Goal: Information Seeking & Learning: Learn about a topic

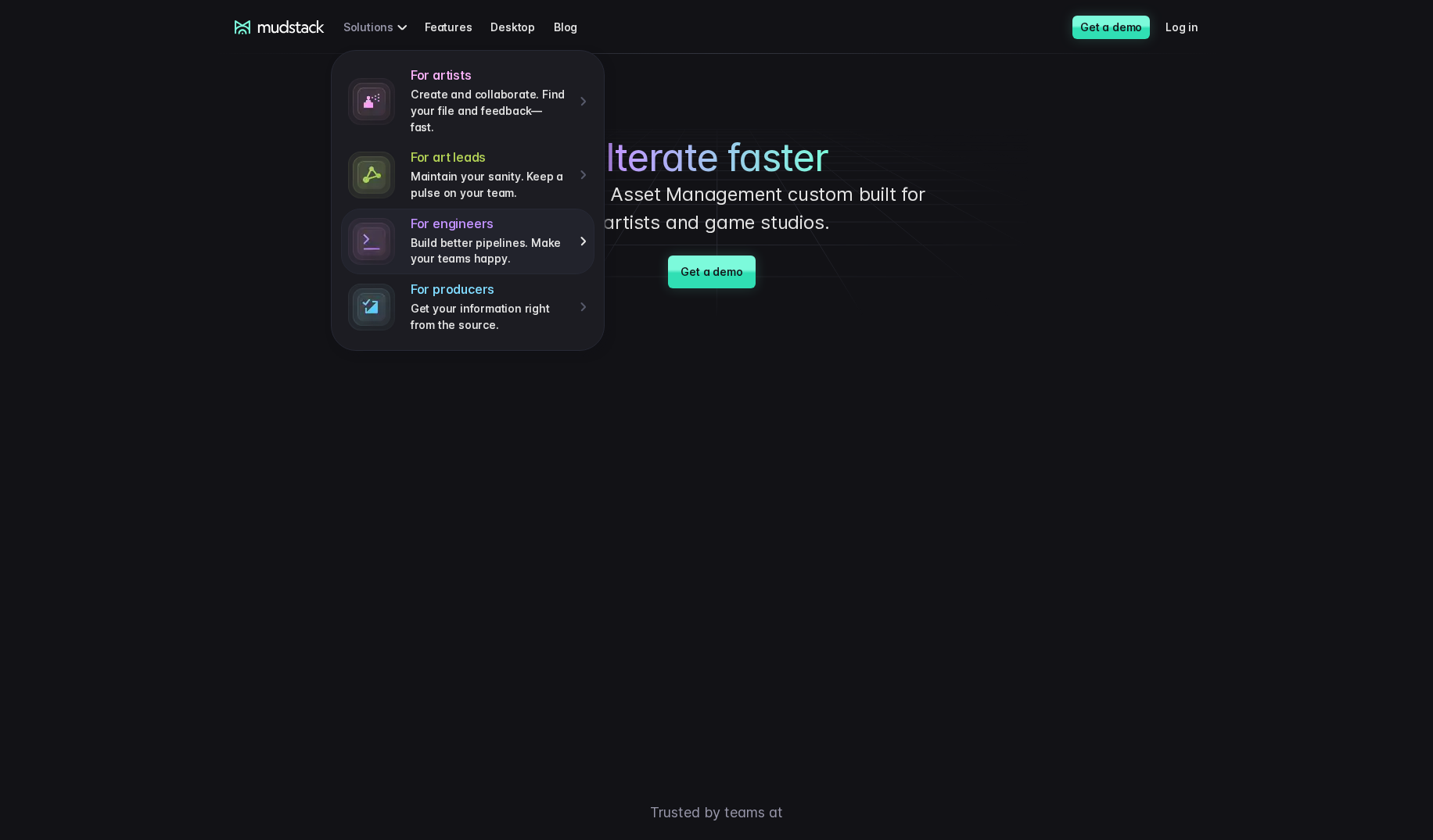
click at [455, 235] on p "Build better pipelines. Make your teams happy." at bounding box center [490, 251] width 158 height 32
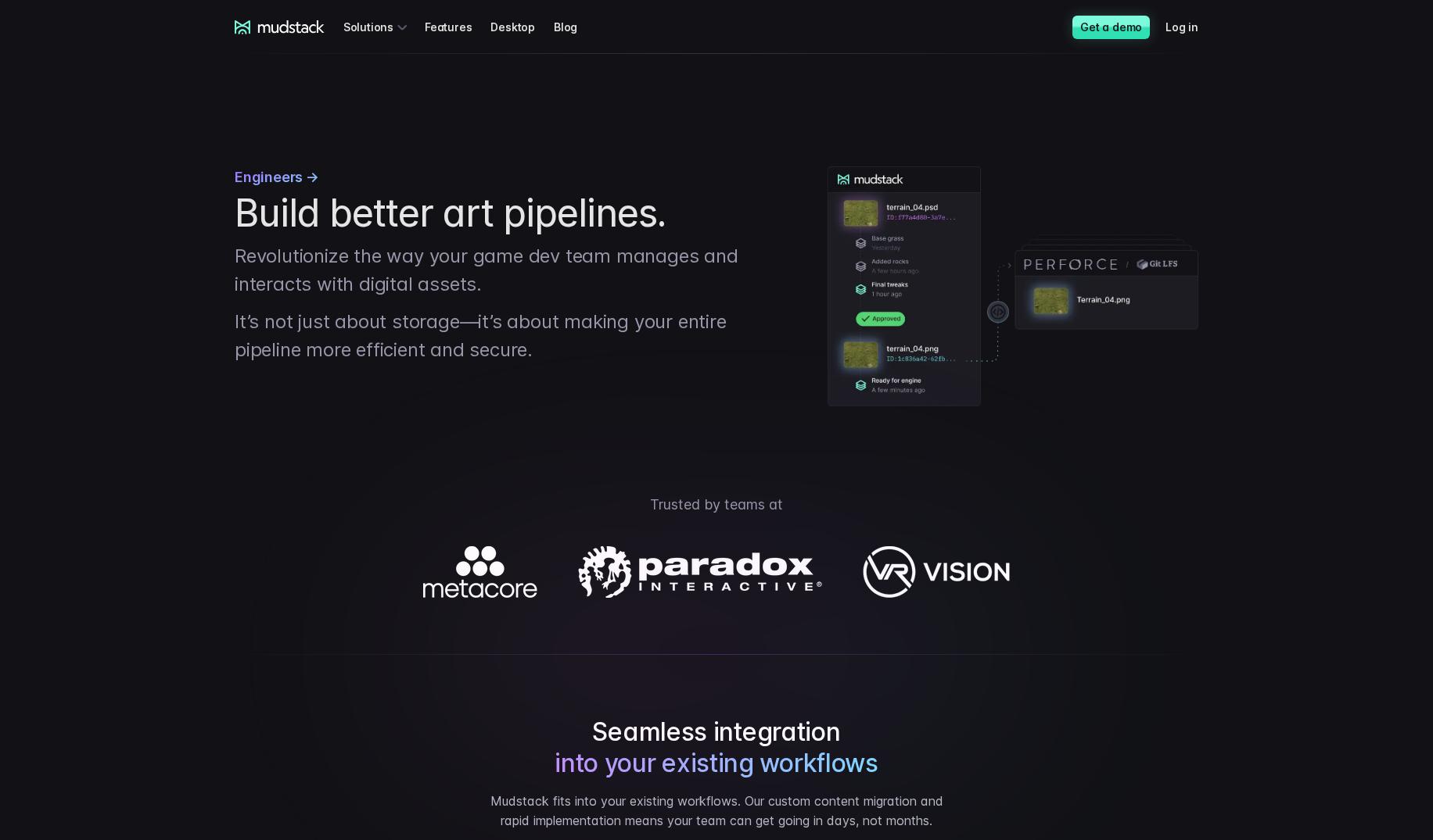
click at [282, 29] on icon at bounding box center [280, 27] width 90 height 14
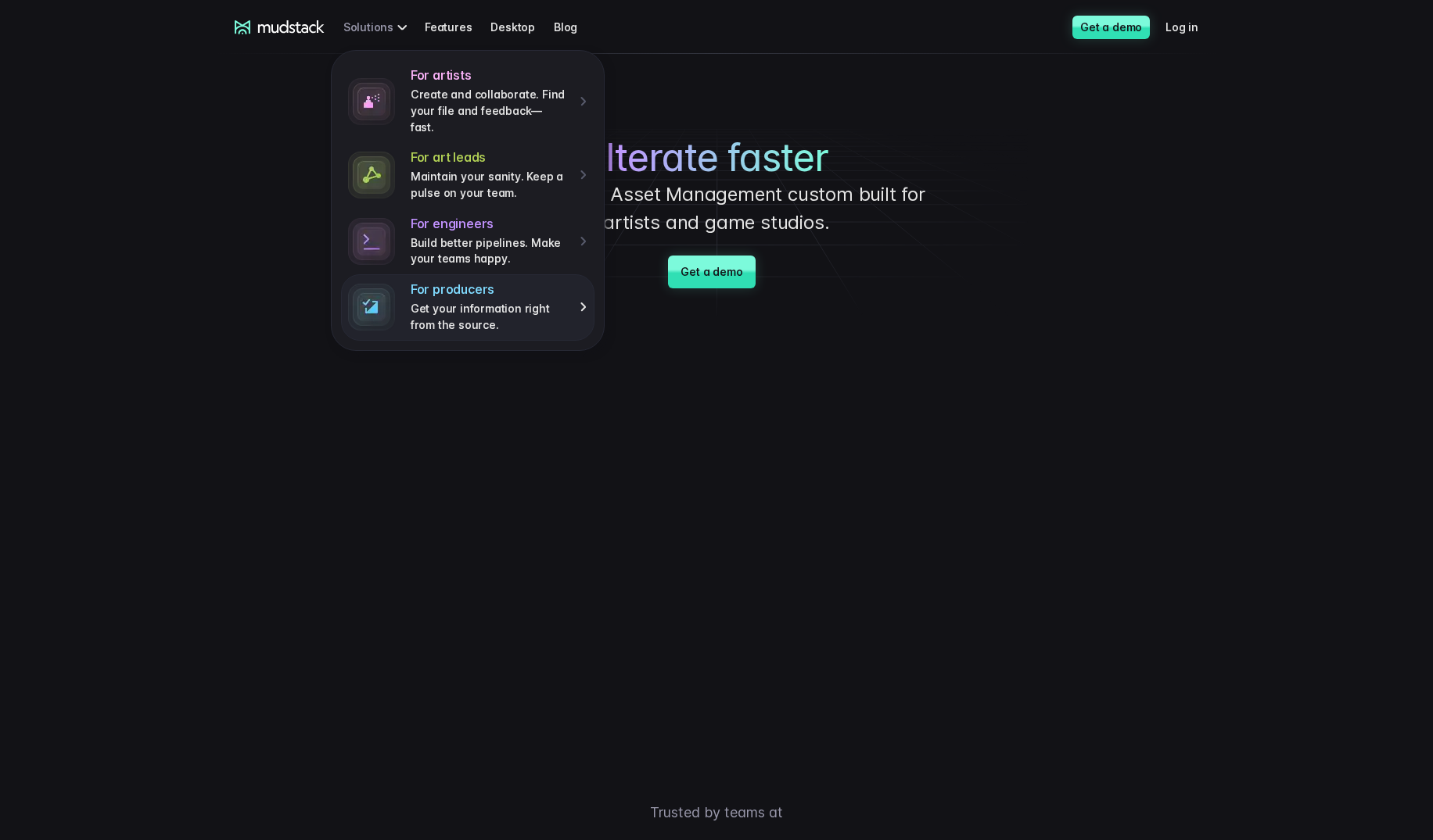
click at [480, 301] on p "Get your information right from the source." at bounding box center [490, 317] width 158 height 32
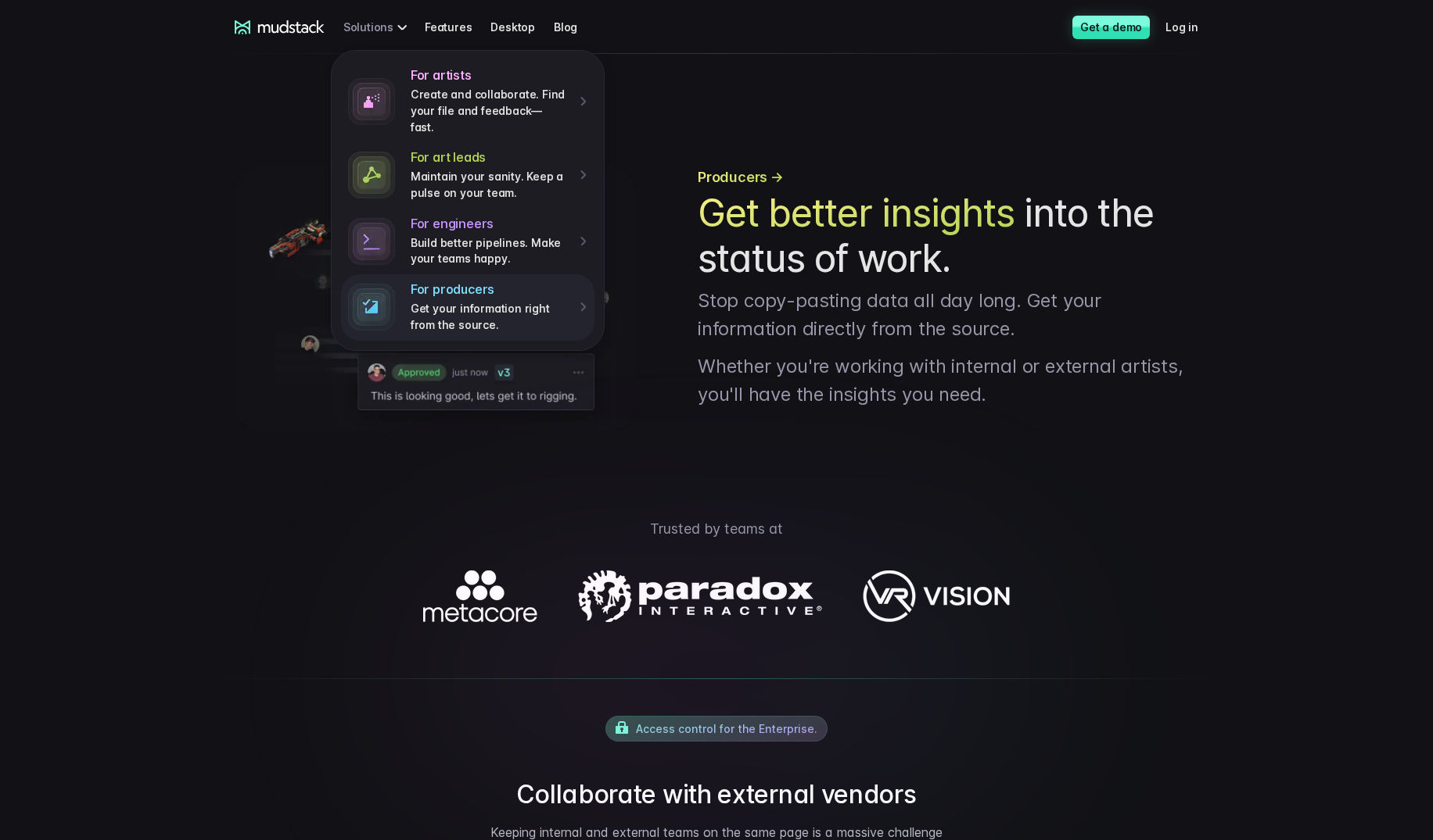
click at [394, 32] on div "For artists Create and collaborate. Find your file and feedback— fast. For art …" at bounding box center [377, 27] width 69 height 29
click at [440, 150] on h4 "For art leads" at bounding box center [490, 157] width 158 height 17
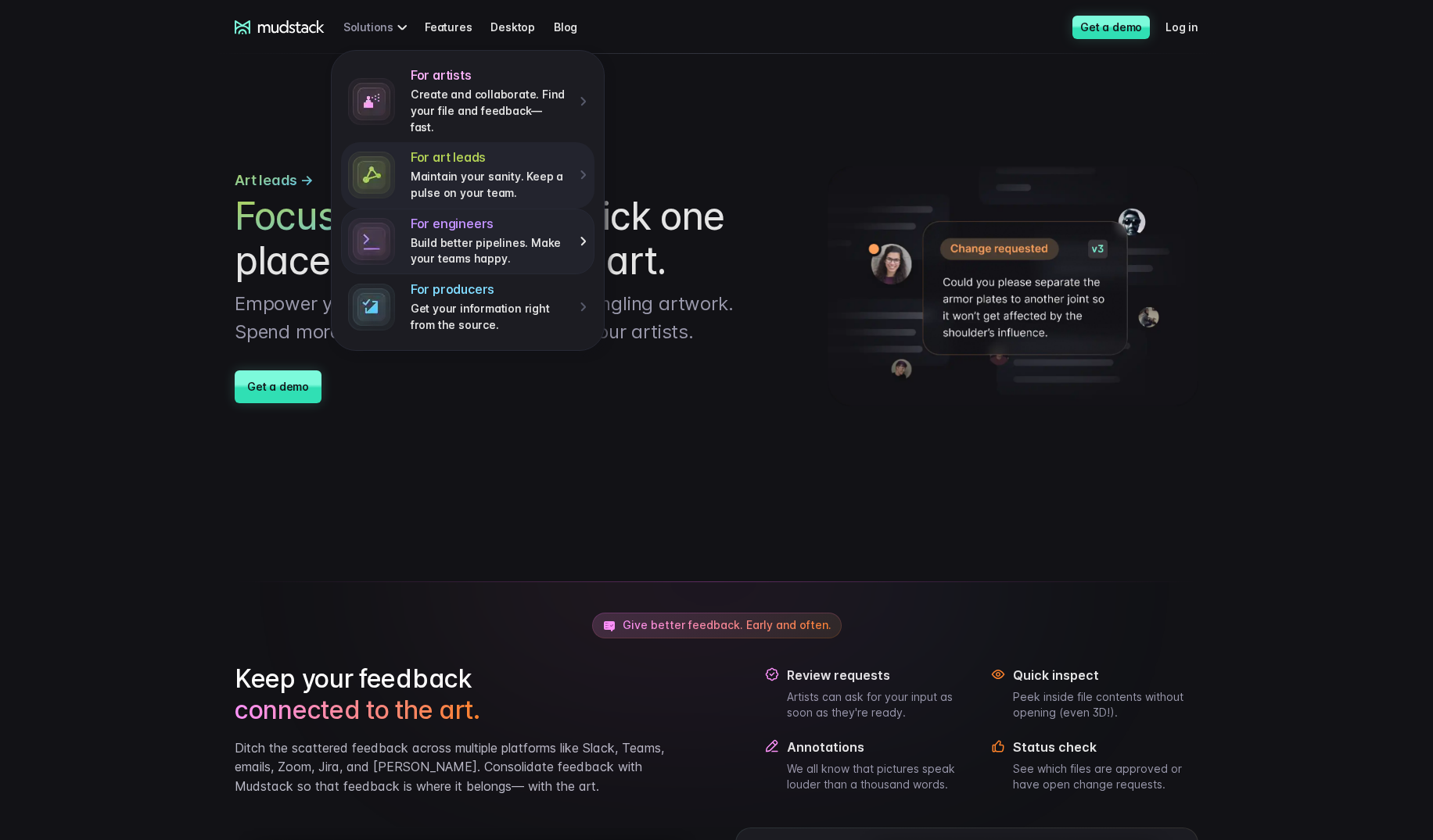
click at [452, 235] on p "Build better pipelines. Make your teams happy." at bounding box center [490, 251] width 158 height 32
